Goal: Information Seeking & Learning: Learn about a topic

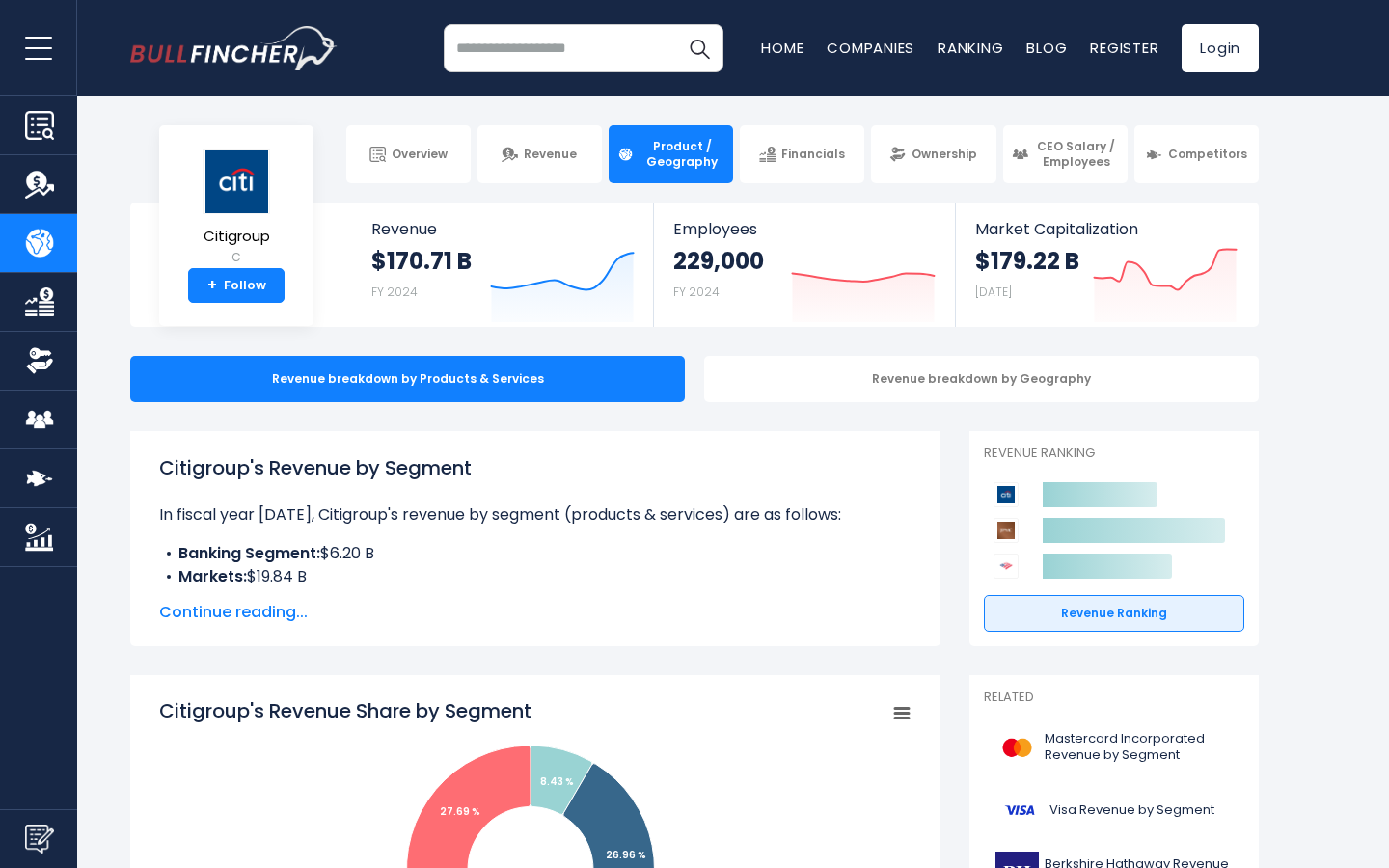
click at [702, 586] on li "Markets: $19.84 B" at bounding box center [535, 577] width 752 height 23
click at [281, 614] on span "Continue reading..." at bounding box center [535, 612] width 752 height 23
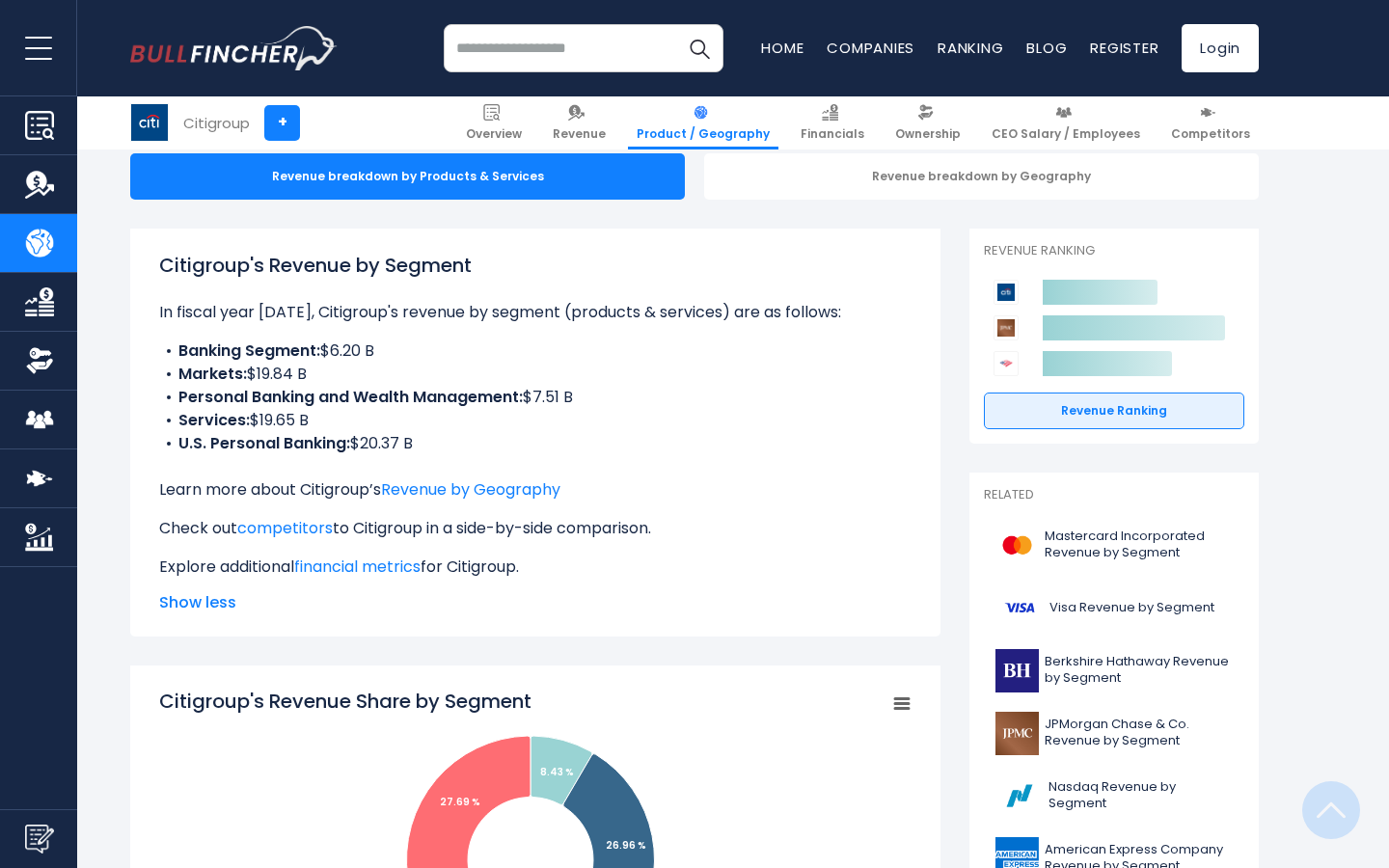
scroll to position [502, 0]
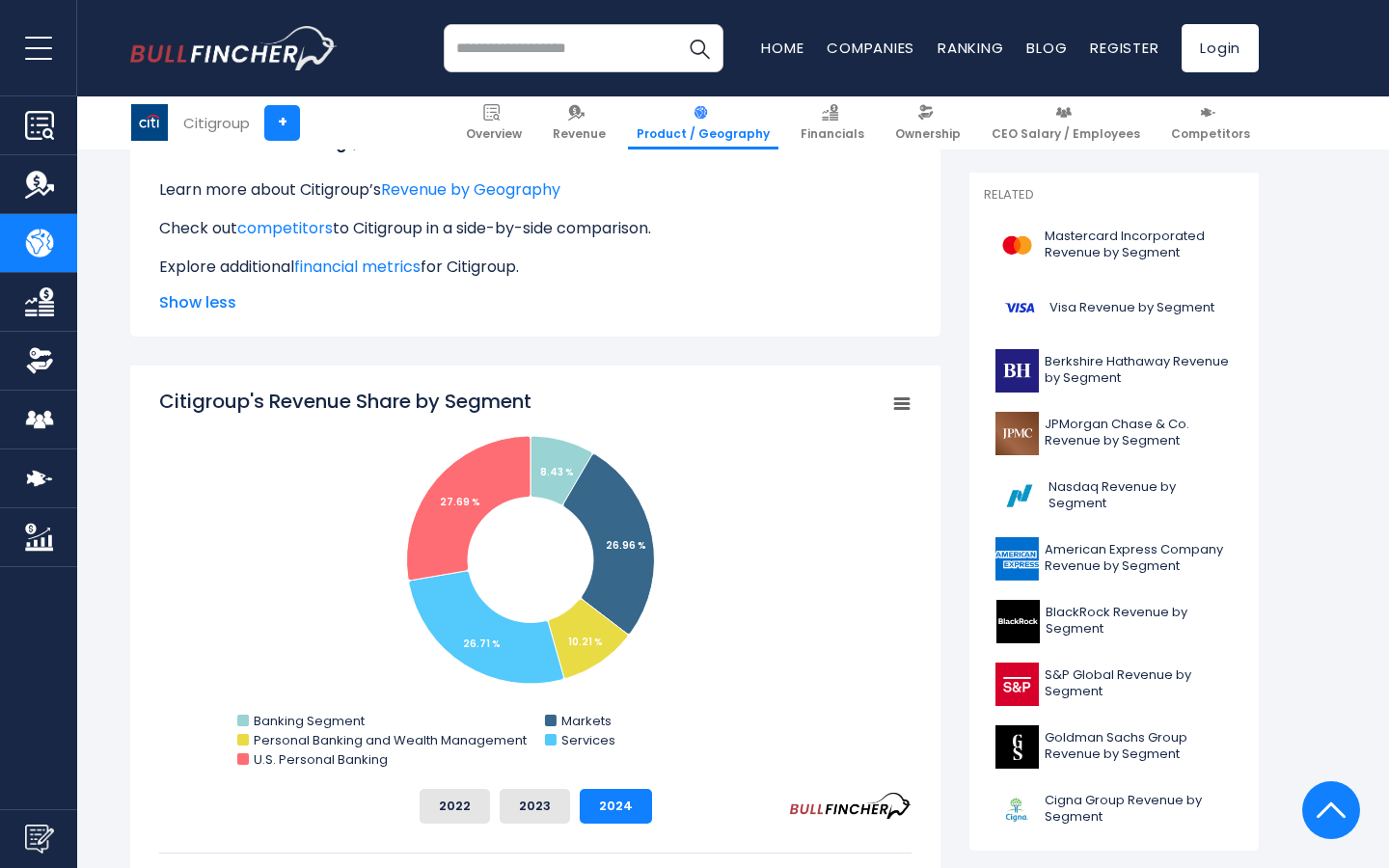
click at [686, 375] on div "Citigroup's Revenue Share by Segment Created with Highcharts 12.1.2 Chart conte…" at bounding box center [536, 689] width 811 height 646
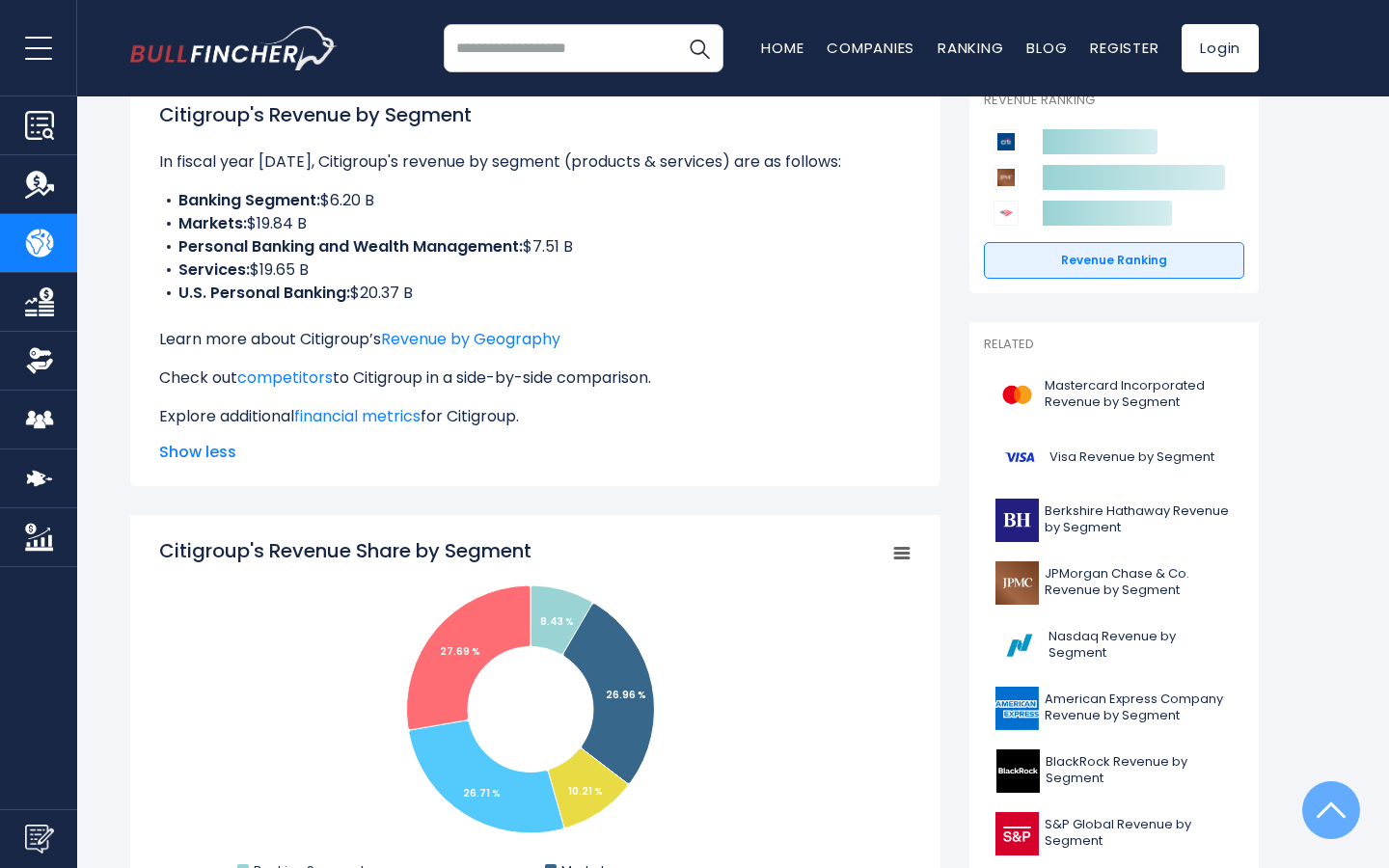
scroll to position [0, 0]
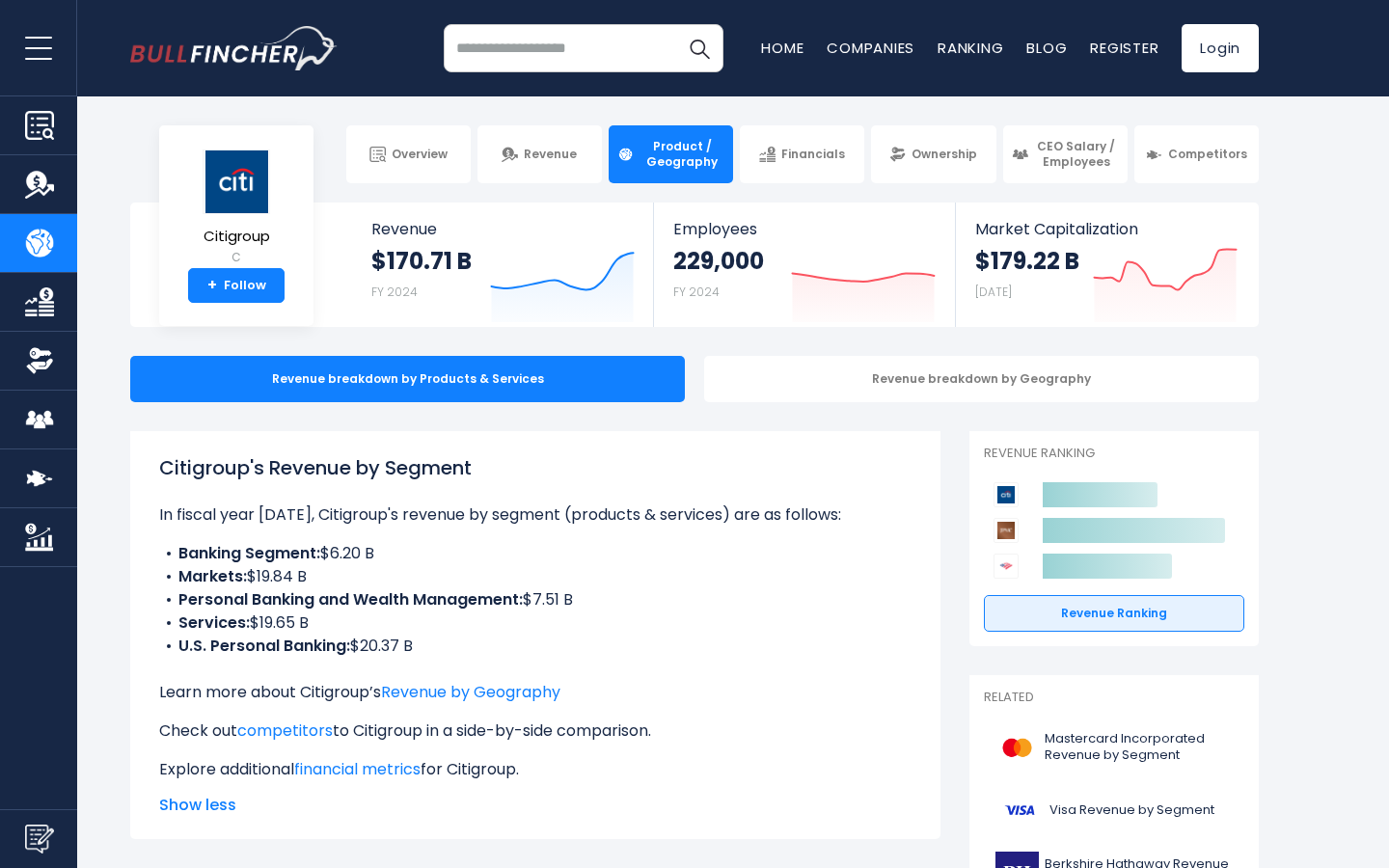
click at [428, 469] on h1 "Citigroup's Revenue by Segment" at bounding box center [535, 468] width 752 height 29
click at [239, 166] on div "Overview Revenue Product / Geography Financials Ownership CEO Salary / Employees" at bounding box center [694, 154] width 1129 height 58
click at [46, 238] on img "Company Product/Geography" at bounding box center [40, 243] width 29 height 29
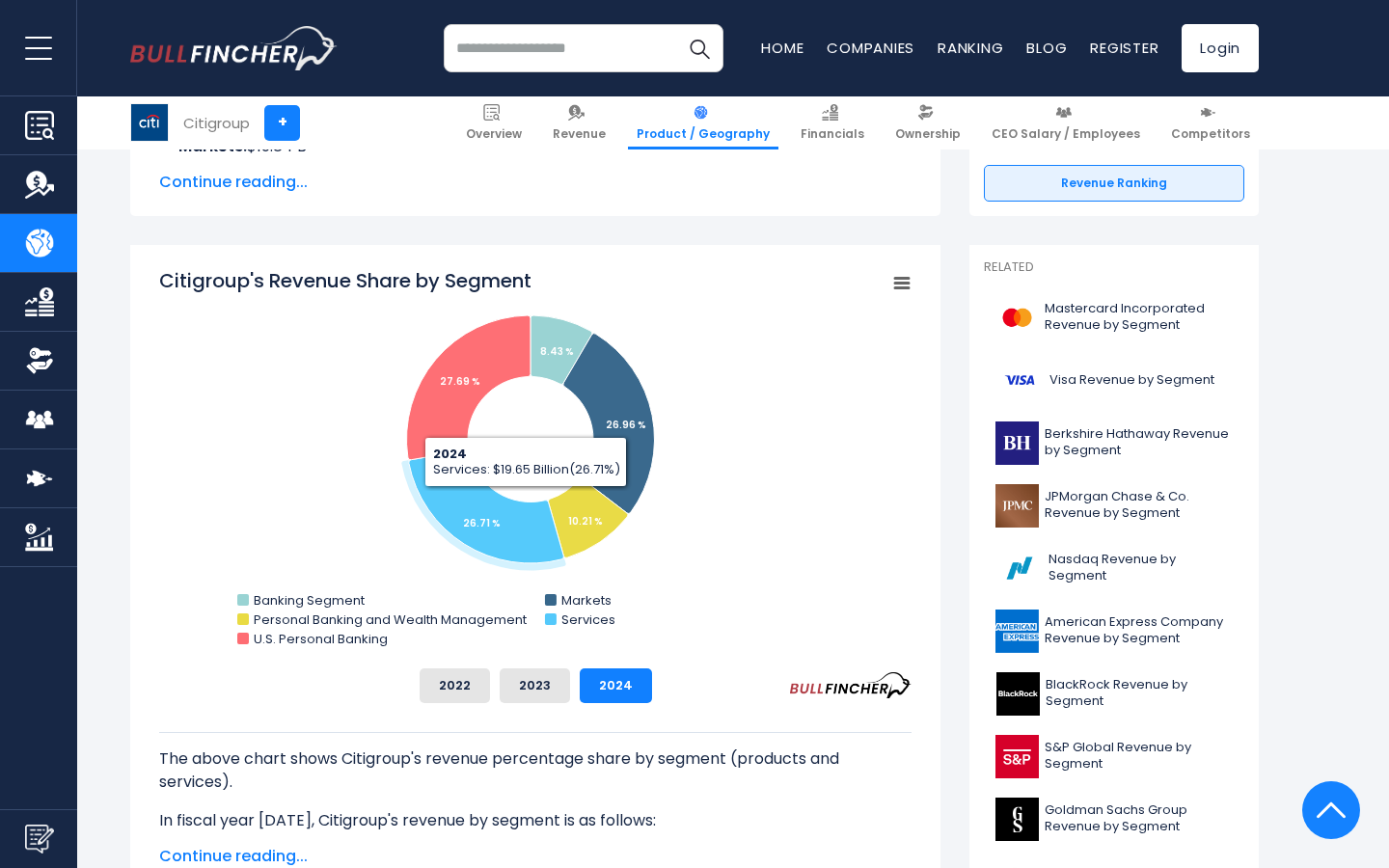
scroll to position [467, 0]
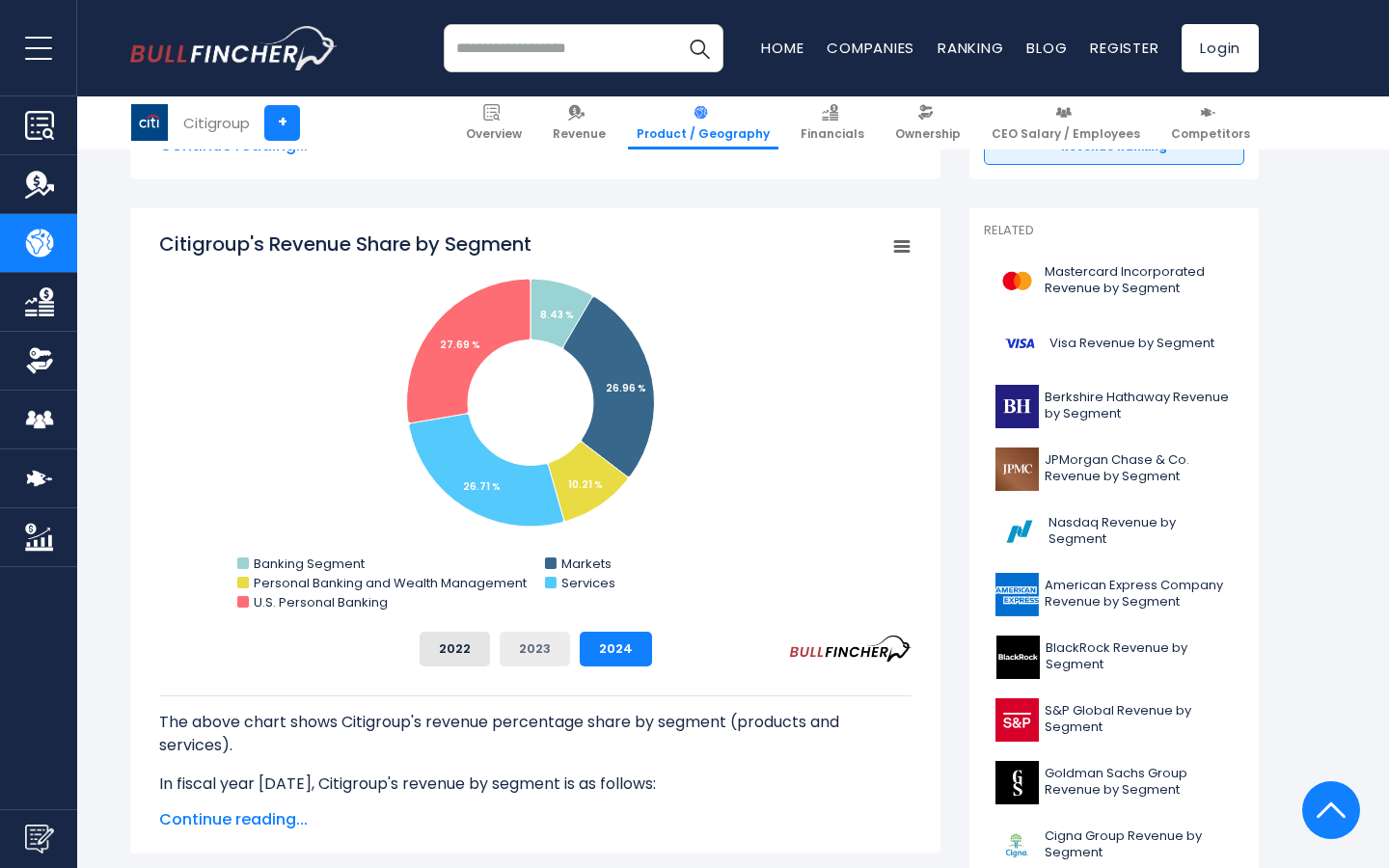
click at [538, 646] on button "2023" at bounding box center [535, 650] width 70 height 35
click at [581, 652] on button "2024" at bounding box center [615, 650] width 72 height 35
click at [533, 666] on div "The above chart shows Citigroup's revenue percentage share by segment (products…" at bounding box center [535, 730] width 752 height 130
click at [545, 656] on button "2023" at bounding box center [535, 650] width 70 height 35
click at [588, 656] on button "2024" at bounding box center [615, 650] width 72 height 35
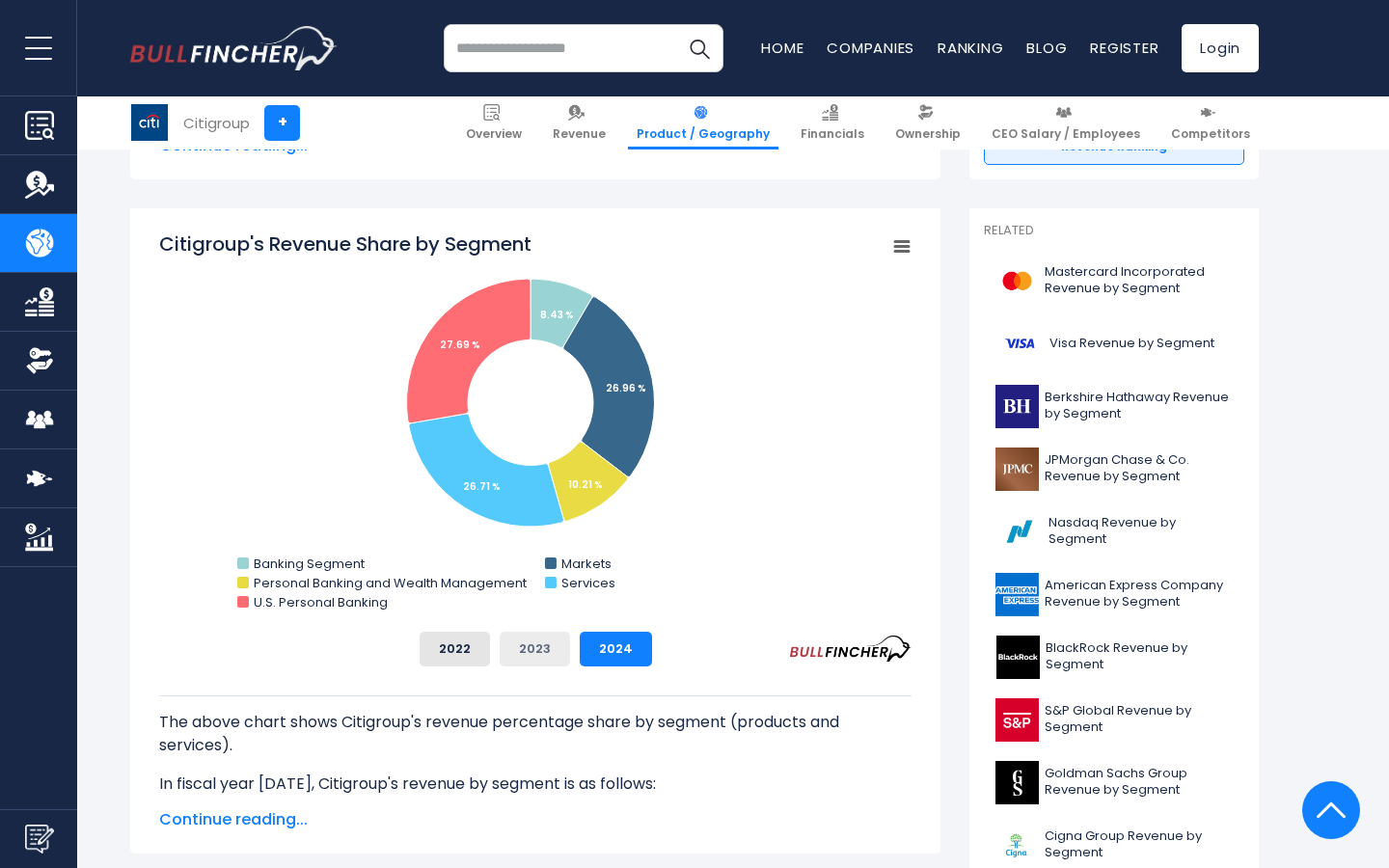
click at [533, 656] on button "2023" at bounding box center [535, 650] width 70 height 35
click at [596, 647] on button "2024" at bounding box center [615, 650] width 72 height 35
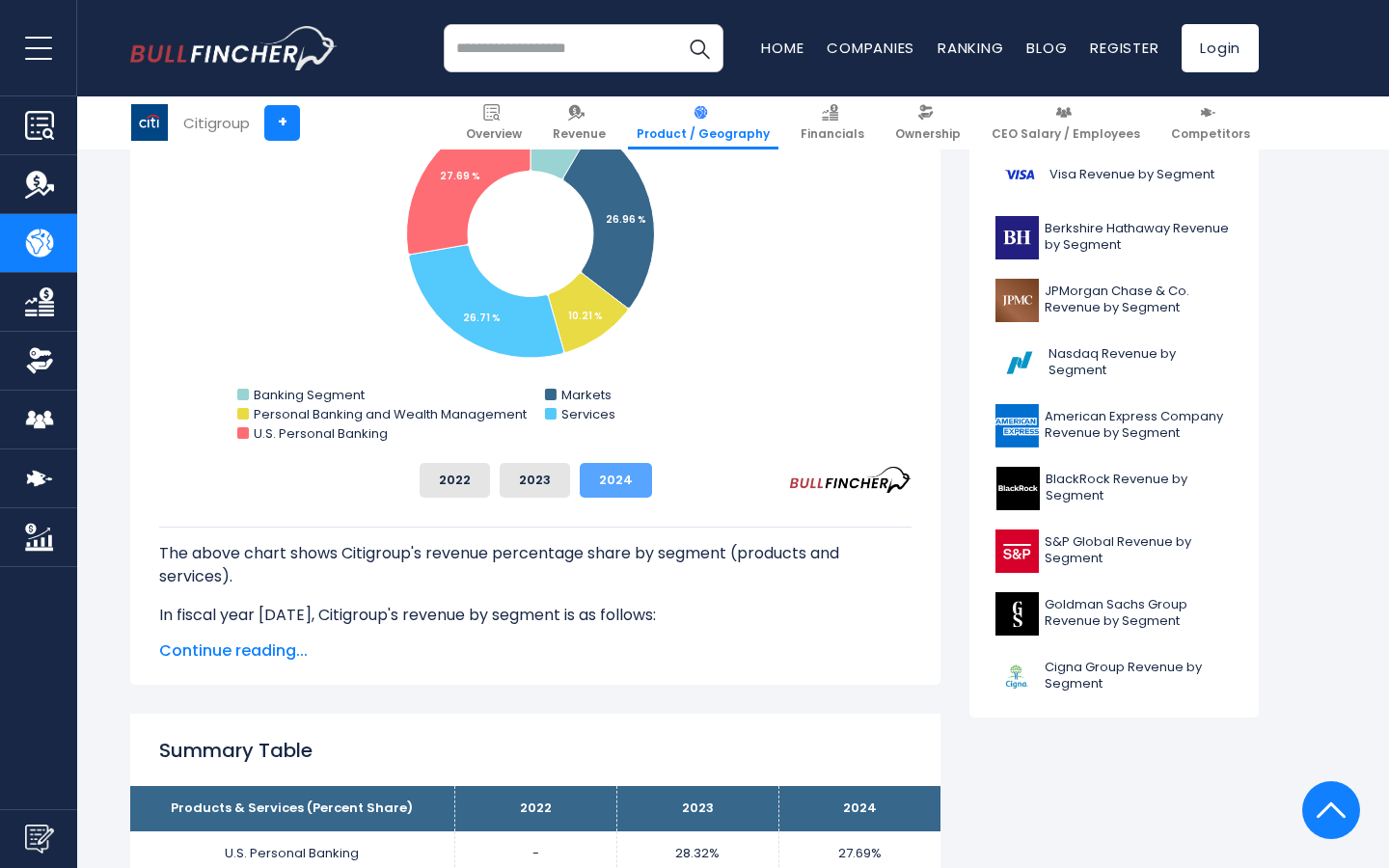
scroll to position [395, 0]
